Goal: Find specific page/section: Find specific page/section

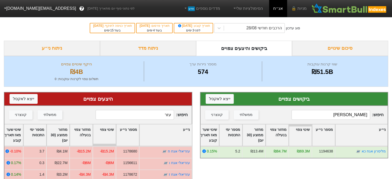
click at [342, 115] on input "[PERSON_NAME]" at bounding box center [331, 115] width 78 height 10
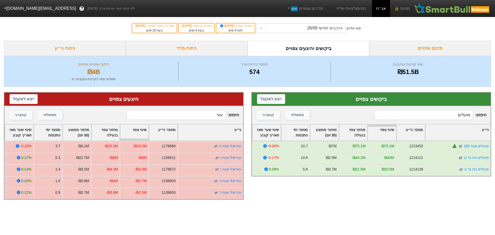
click at [392, 114] on input "פועלים" at bounding box center [423, 115] width 99 height 10
type input "פוע"
click at [204, 117] on input "עזר" at bounding box center [176, 115] width 99 height 10
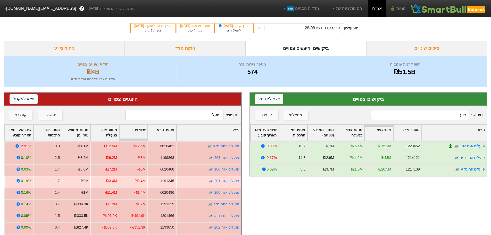
scroll to position [20, 0]
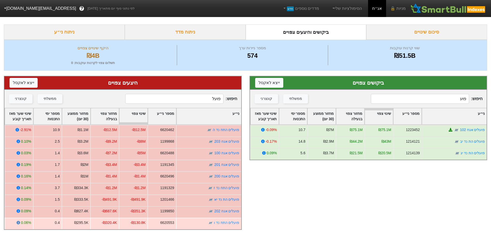
type input "פועל"
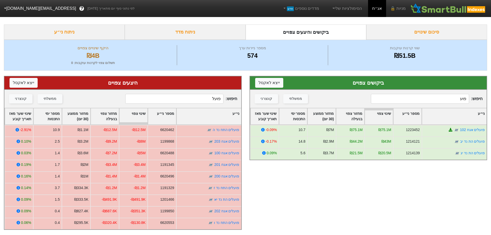
click at [392, 94] on input "פוע" at bounding box center [420, 99] width 98 height 10
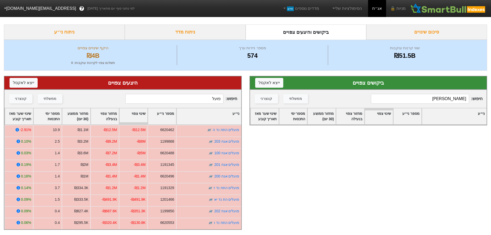
type input "[PERSON_NAME]"
click at [197, 95] on input "פועל" at bounding box center [174, 99] width 98 height 10
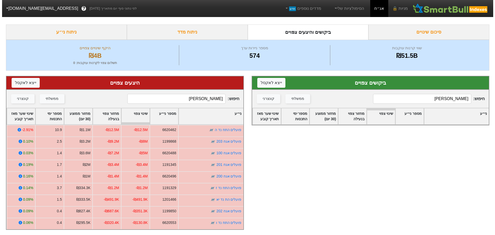
scroll to position [0, 0]
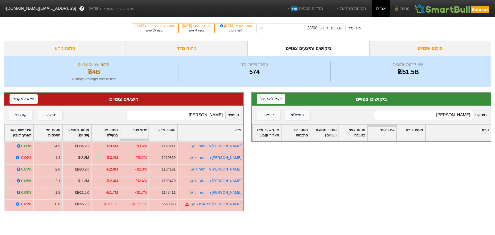
type input "[PERSON_NAME]"
click at [392, 117] on input "[PERSON_NAME]" at bounding box center [423, 115] width 99 height 10
click at [392, 116] on input "כלל ב" at bounding box center [423, 115] width 99 height 10
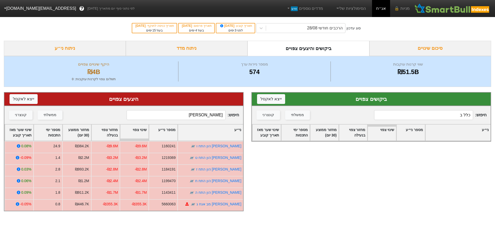
click at [392, 116] on input "כלל ב" at bounding box center [423, 115] width 99 height 10
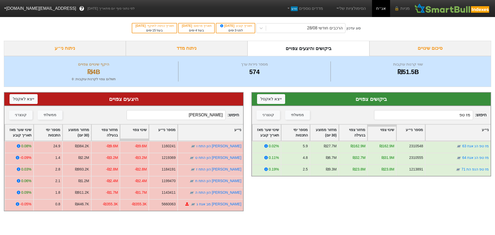
type input "מז טפ"
